Goal: Transaction & Acquisition: Purchase product/service

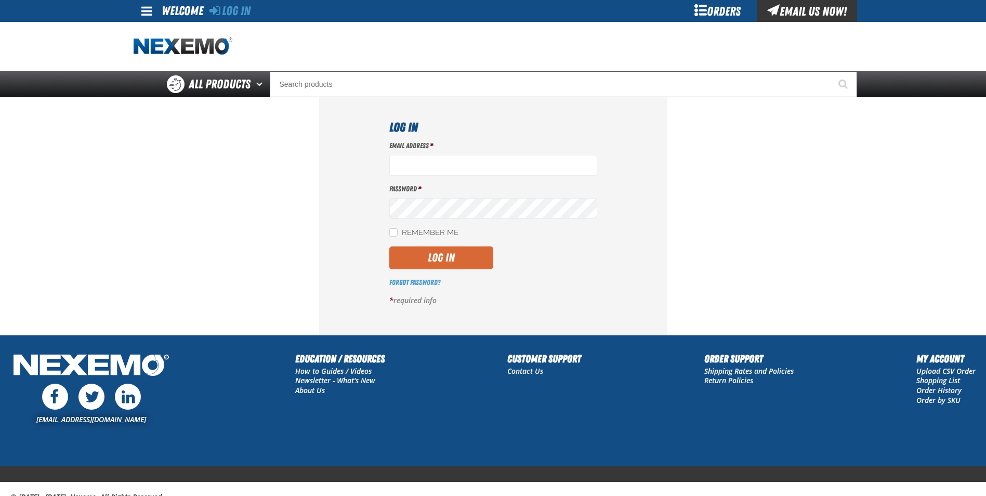
type input "[EMAIL_ADDRESS][DOMAIN_NAME]"
click at [450, 250] on button "Log In" at bounding box center [441, 257] width 104 height 23
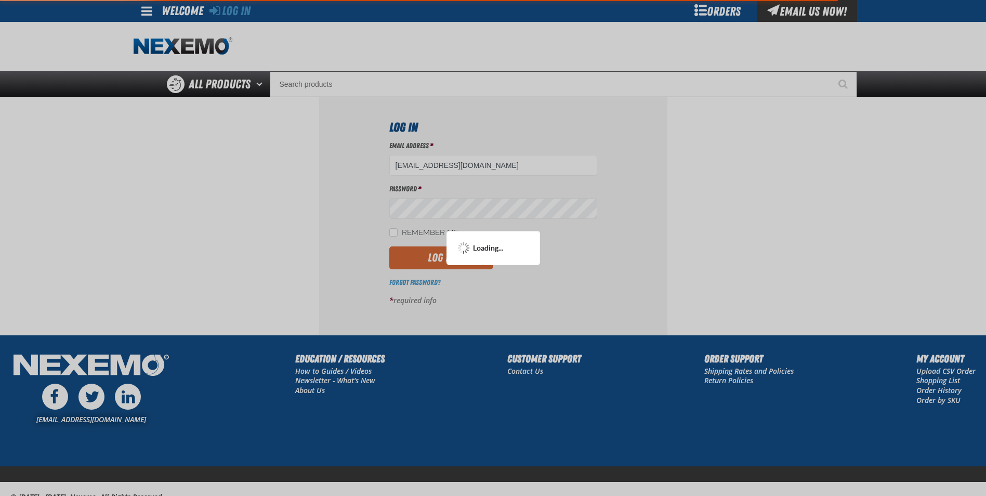
click at [450, 250] on div "Loading..." at bounding box center [494, 248] width 94 height 34
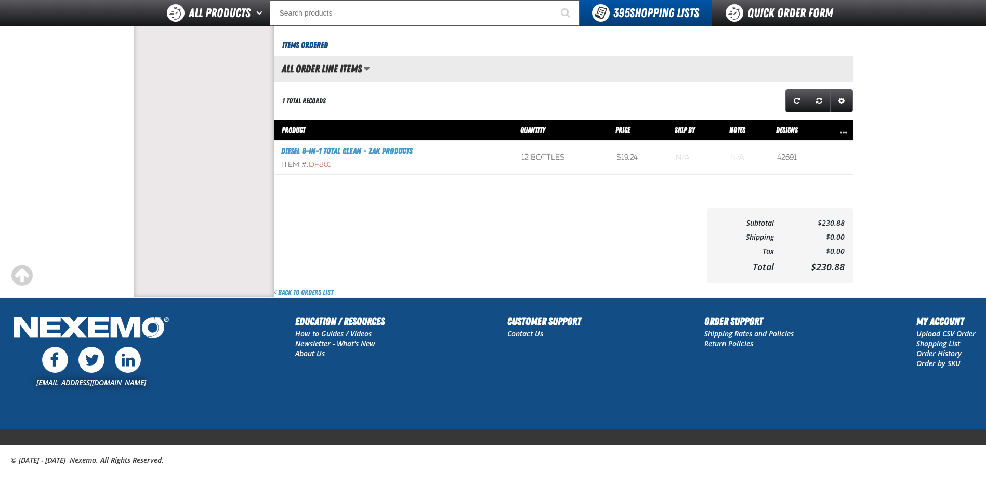
scroll to position [409, 0]
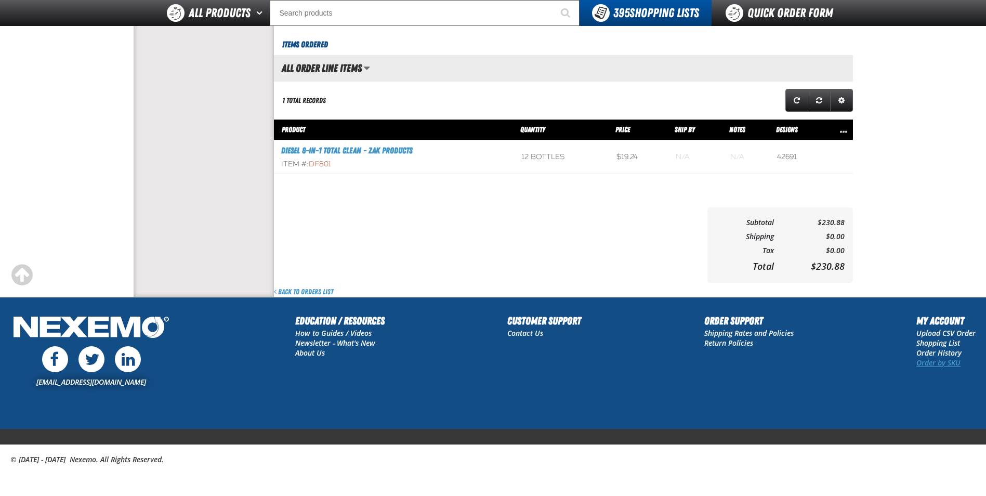
click at [940, 364] on link "Order by SKU" at bounding box center [939, 363] width 44 height 10
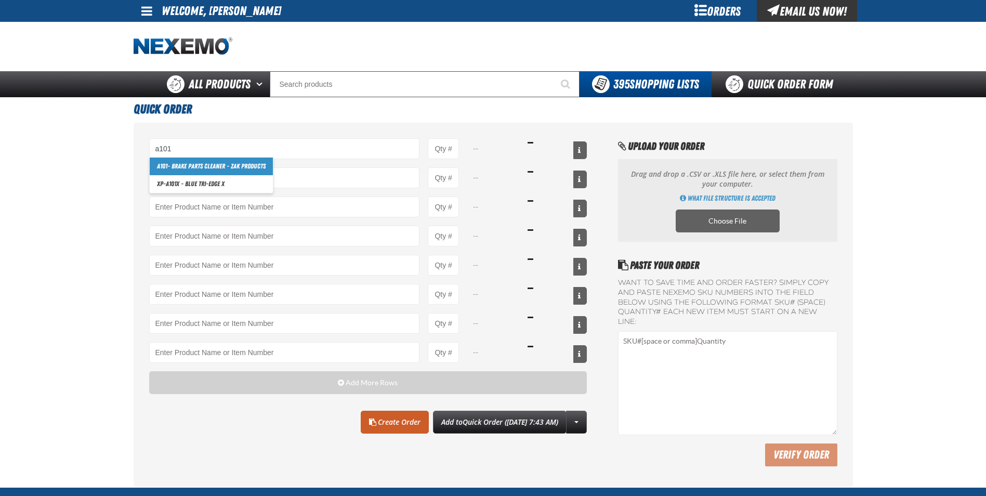
click at [173, 163] on link "A101 - Brake Parts Cleaner - ZAK Products" at bounding box center [211, 167] width 123 height 18
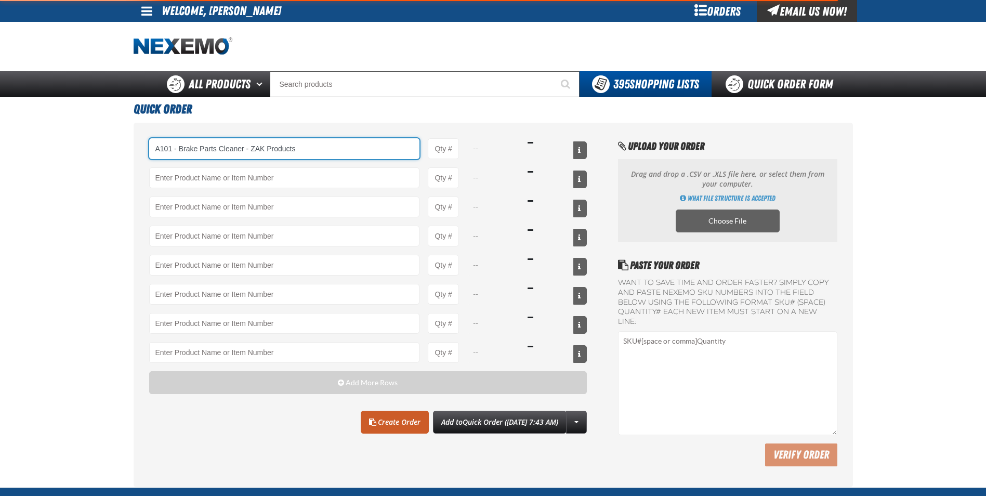
type input "A101 - Brake Parts Cleaner - ZAK Products"
type input "1"
select select "can"
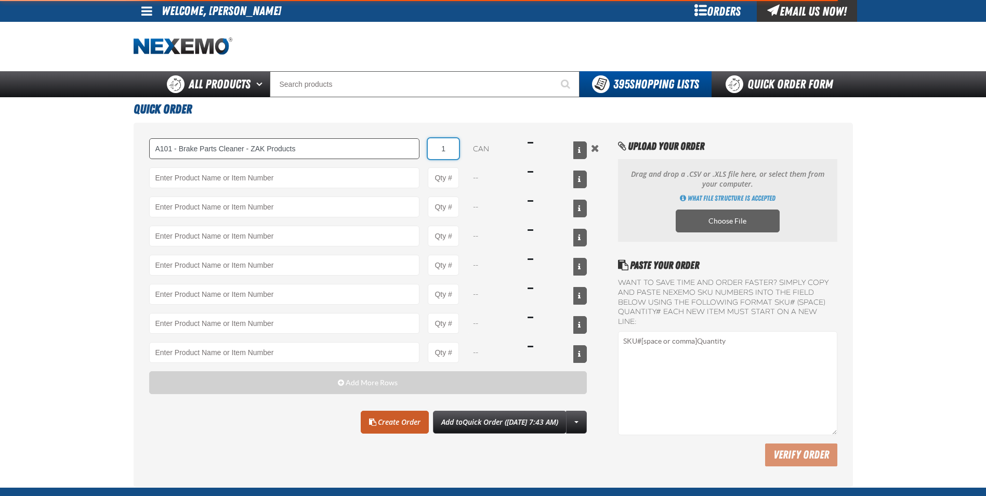
drag, startPoint x: 450, startPoint y: 150, endPoint x: 411, endPoint y: 155, distance: 38.8
click at [412, 155] on div "A101 - Brake Parts Cleaner - ZAK Products A101 - Brake Parts Cleaner - ZAK Prod…" at bounding box center [368, 148] width 438 height 21
type input "A101 - Brake Parts Cleaner - ZAK Products"
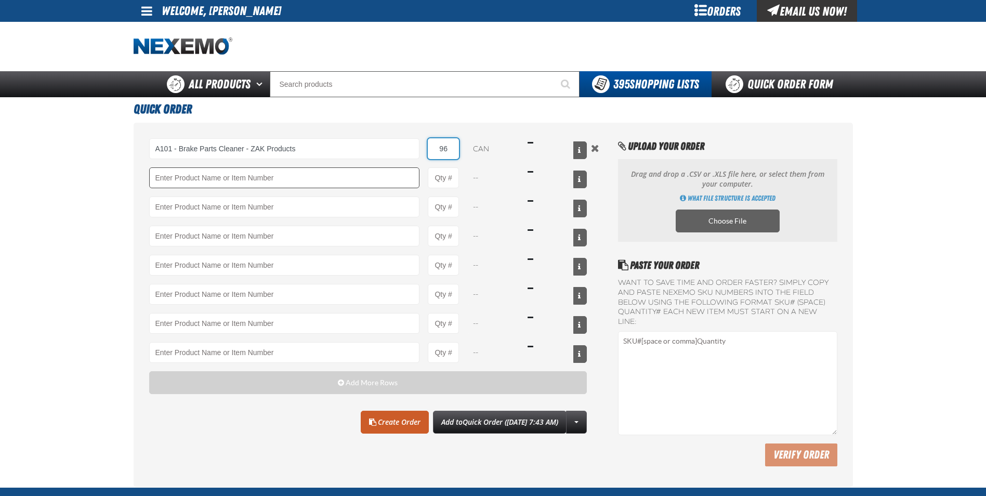
type input "96"
click at [306, 182] on input "Product" at bounding box center [284, 177] width 271 height 21
click at [254, 192] on link "TSF200 - 2-Step GDI Intake Cleaning Service" at bounding box center [212, 196] width 124 height 18
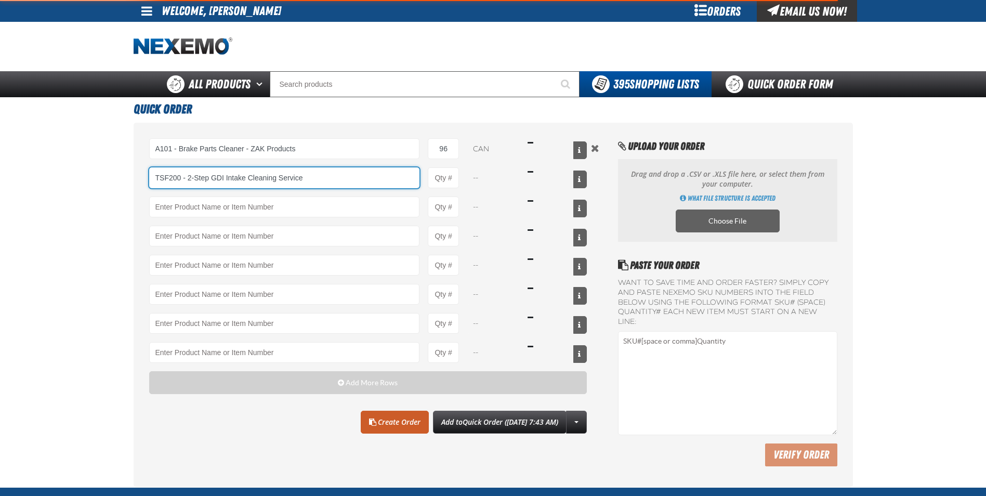
type input "TSF200 - 2-Step GDI Intake Cleaning Service"
type input "1"
select select "kit"
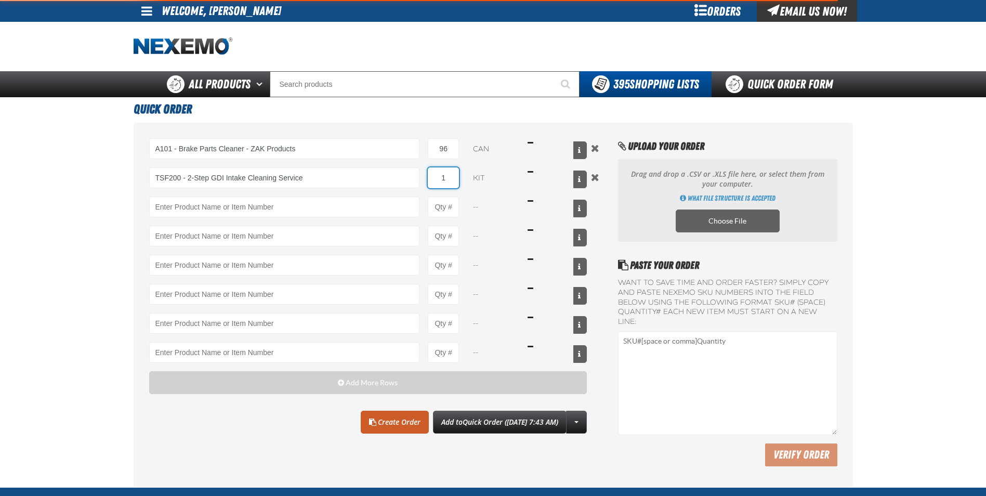
drag, startPoint x: 455, startPoint y: 179, endPoint x: 427, endPoint y: 186, distance: 29.0
click at [428, 186] on input "1" at bounding box center [443, 177] width 31 height 21
type input "TSF200 - 2-Step GDI Intake Cleaning Service"
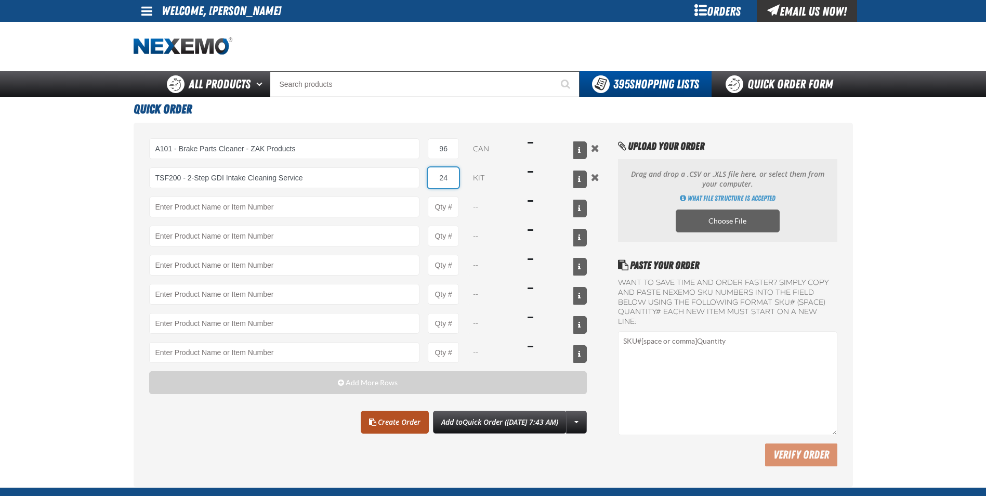
type input "24"
click at [390, 429] on link "Create Order" at bounding box center [395, 422] width 68 height 23
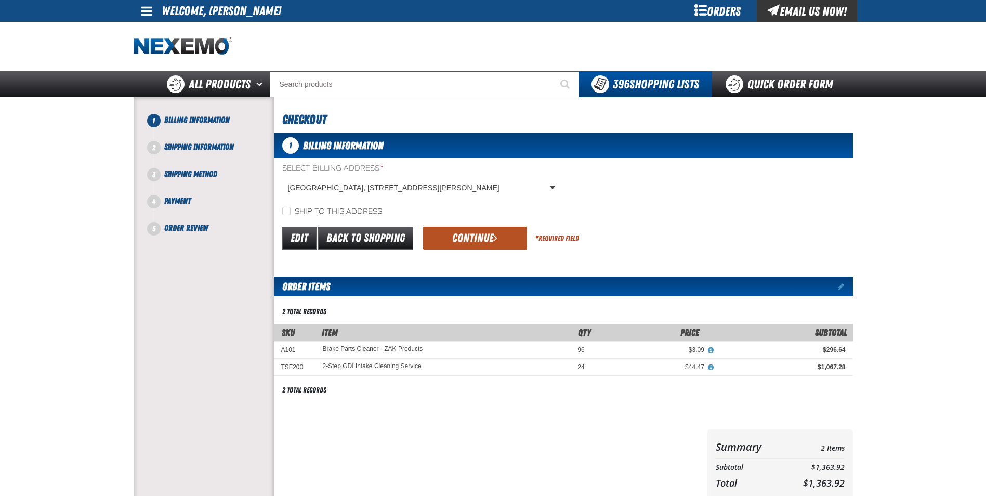
click at [468, 242] on button "Continue" at bounding box center [475, 238] width 104 height 23
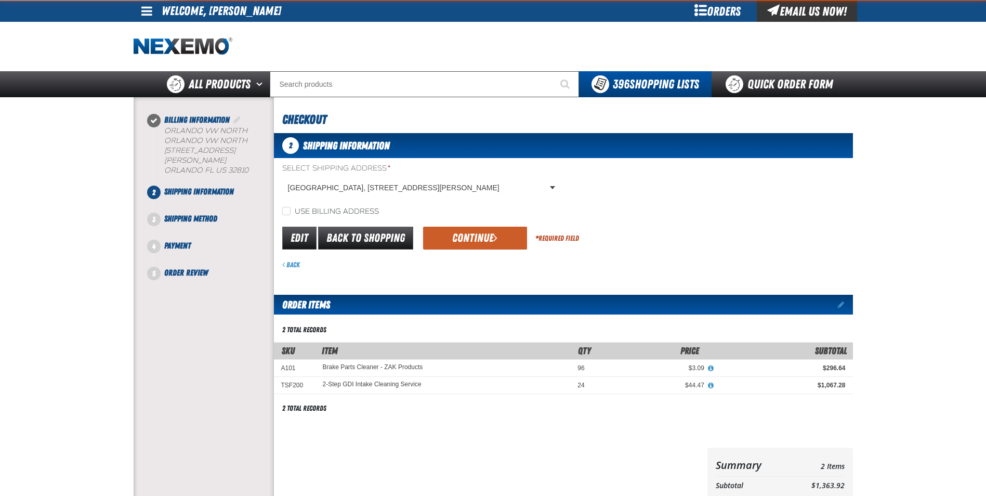
click at [468, 242] on button "Continue" at bounding box center [475, 238] width 104 height 23
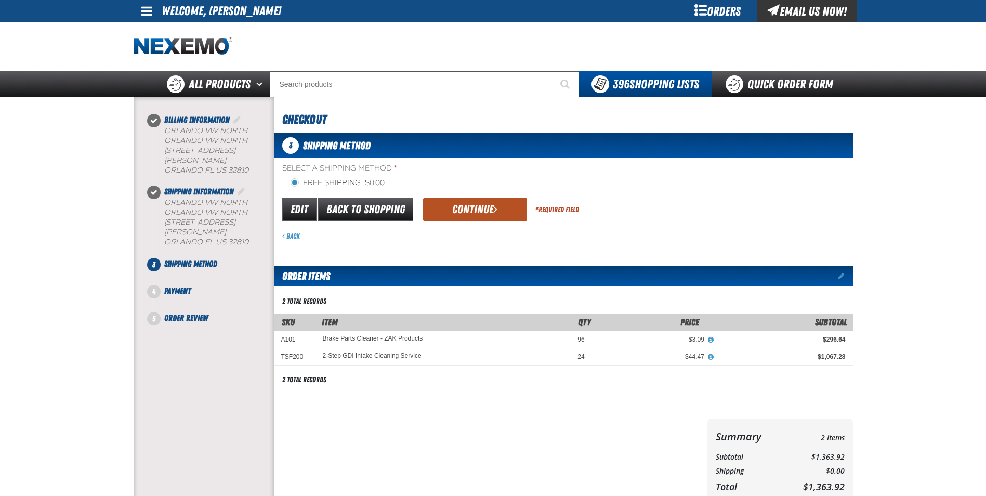
click at [473, 214] on button "Continue" at bounding box center [475, 209] width 104 height 23
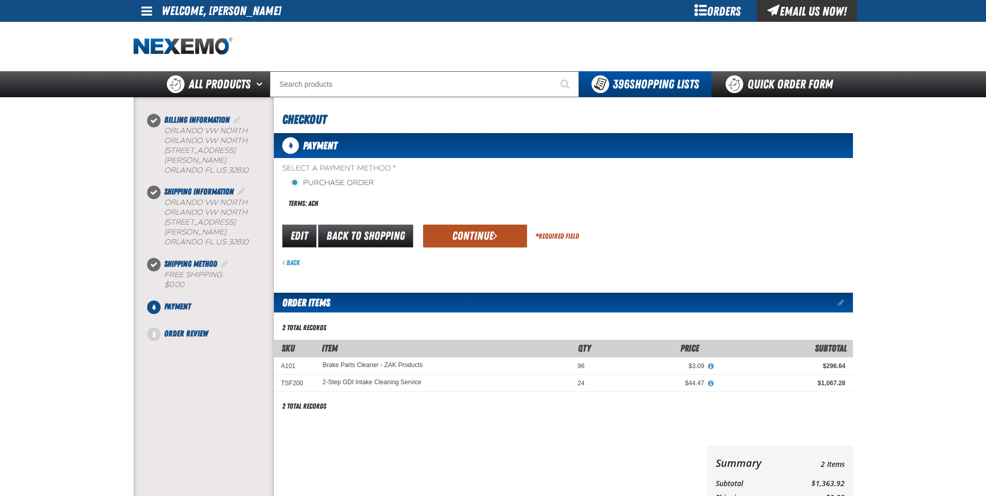
click at [483, 231] on button "Continue" at bounding box center [475, 236] width 104 height 23
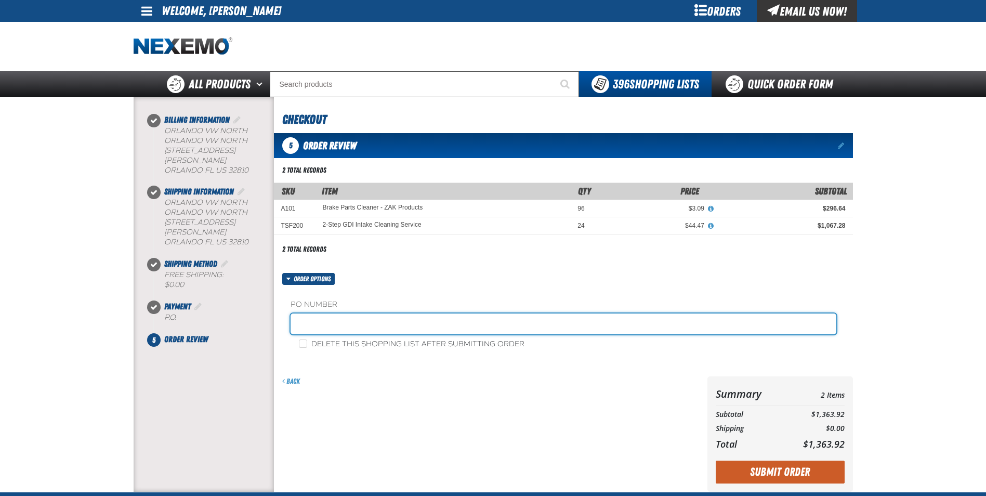
click at [311, 329] on input "text" at bounding box center [564, 323] width 546 height 21
type input "SHEILA"
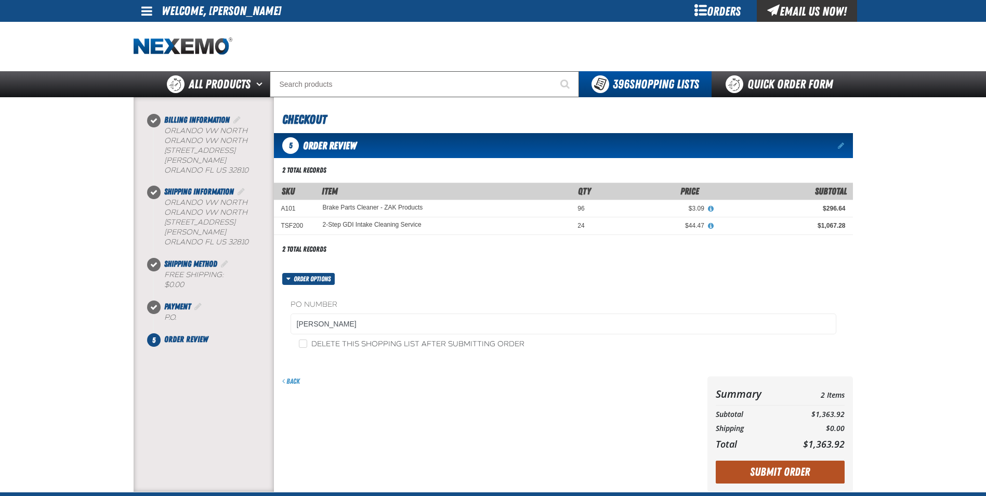
click at [770, 468] on button "Submit Order" at bounding box center [780, 472] width 129 height 23
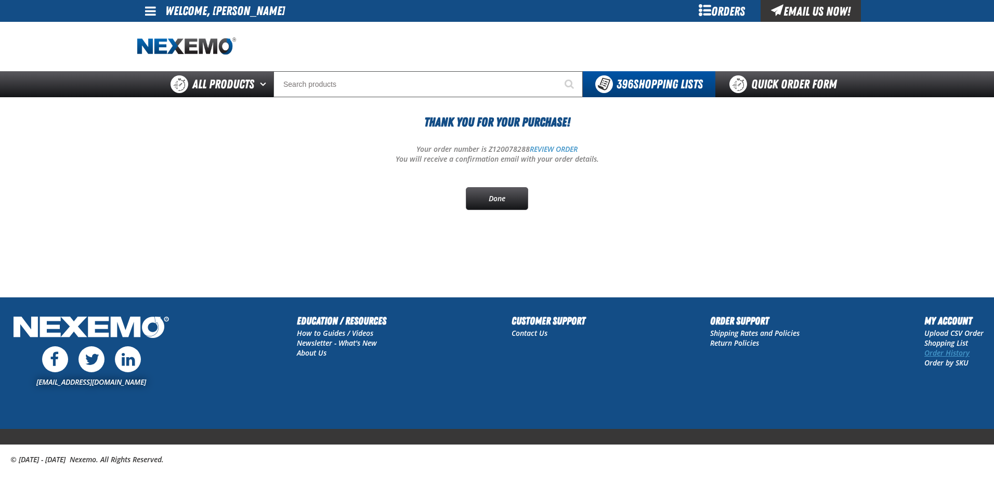
click at [938, 351] on link "Order History" at bounding box center [946, 353] width 45 height 10
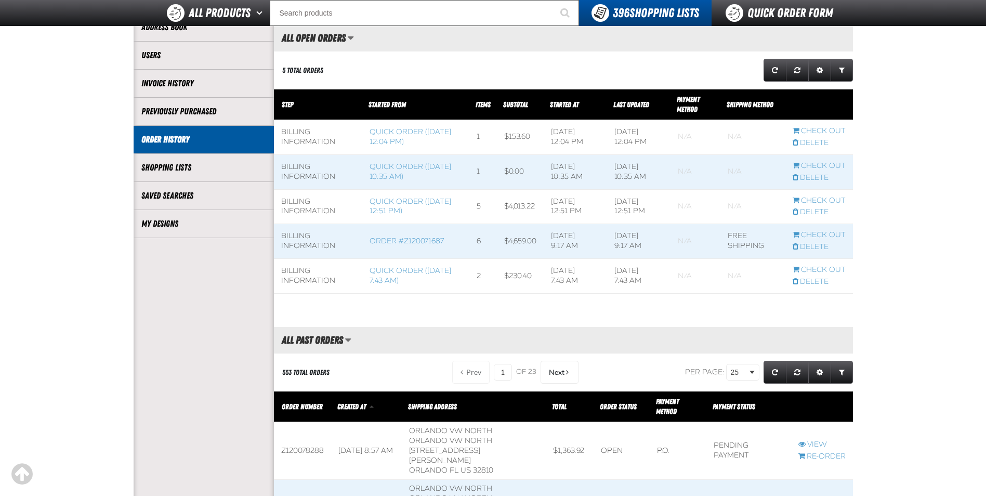
scroll to position [156, 0]
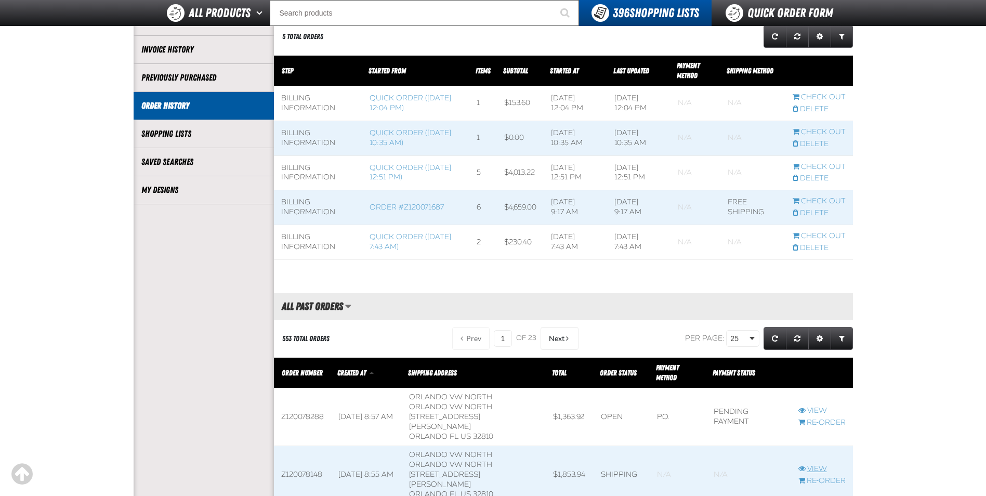
click at [818, 464] on link "View" at bounding box center [822, 469] width 47 height 10
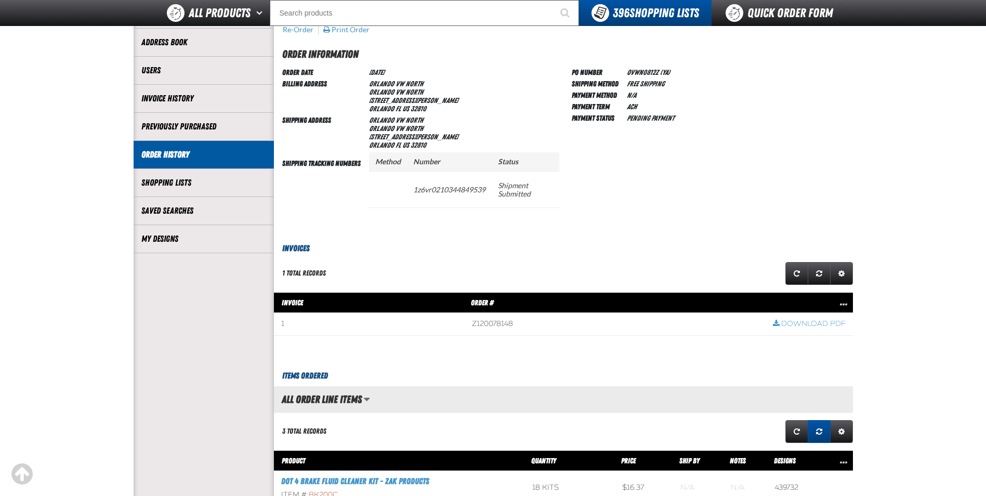
scroll to position [104, 0]
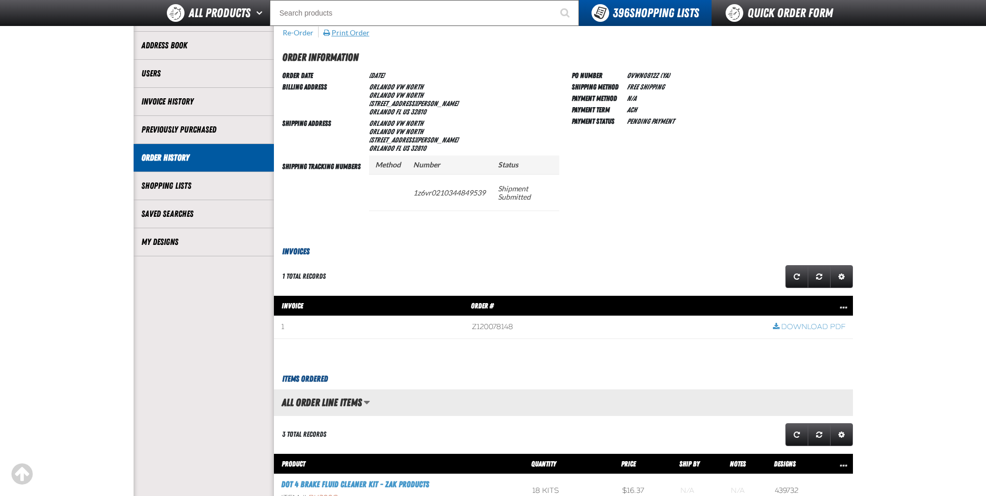
click at [332, 29] on button "Print Order" at bounding box center [346, 32] width 47 height 9
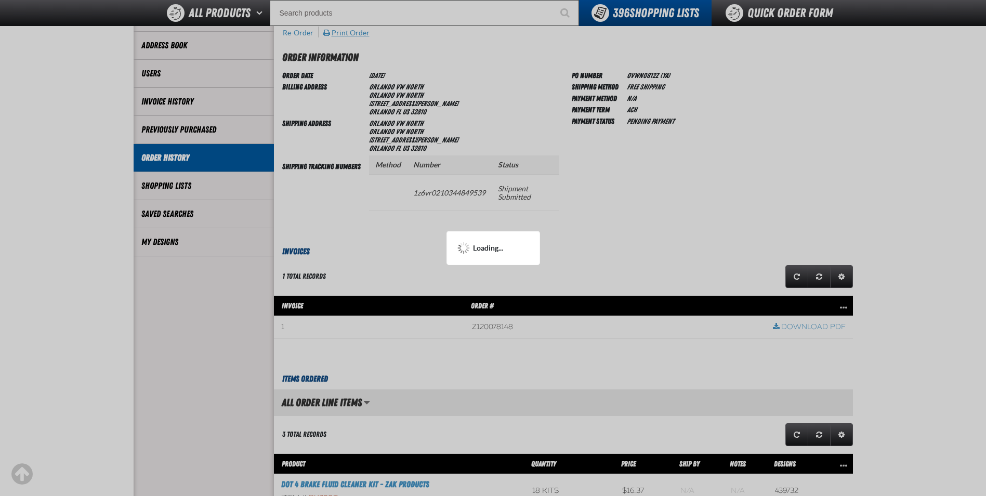
scroll to position [0, 0]
